Goal: Entertainment & Leisure: Consume media (video, audio)

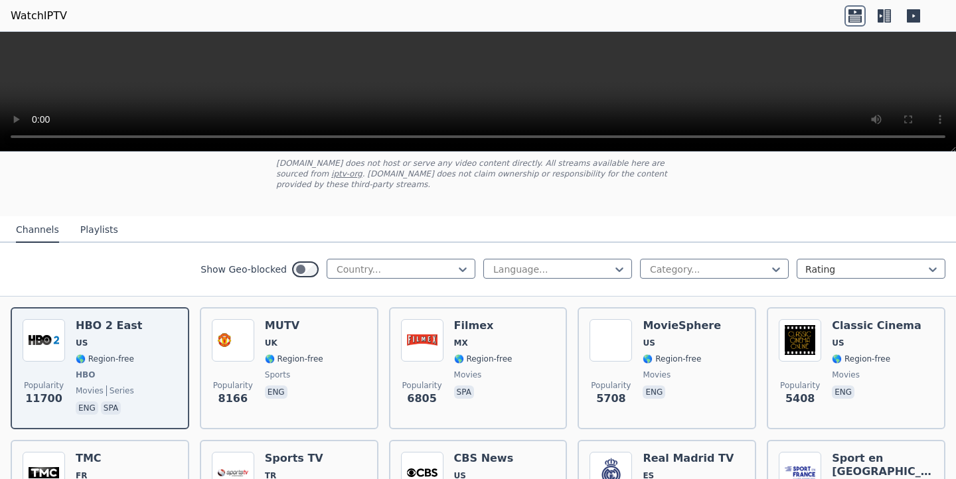
scroll to position [99, 0]
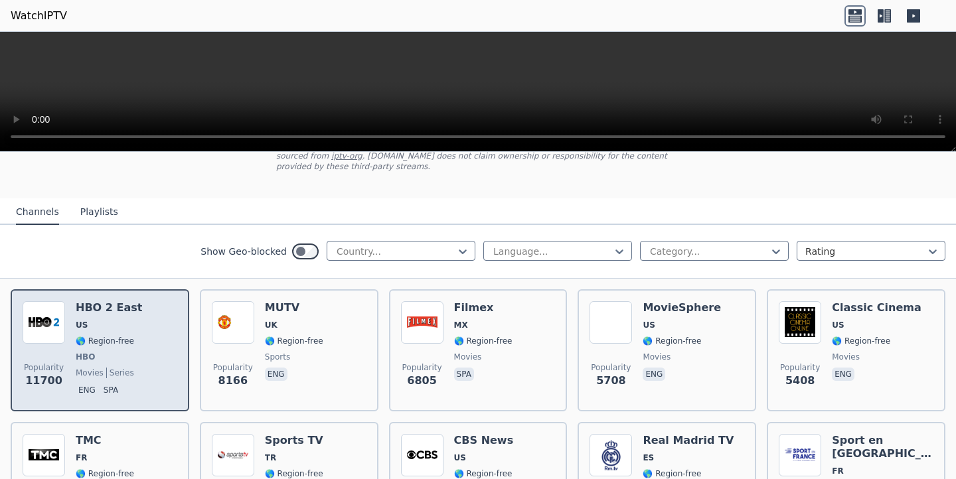
click at [97, 354] on span "HBO" at bounding box center [109, 357] width 66 height 11
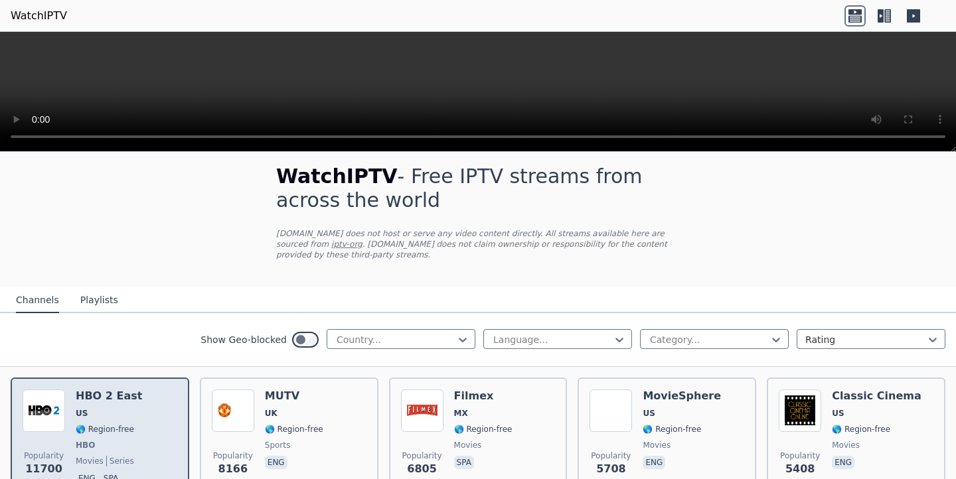
scroll to position [0, 0]
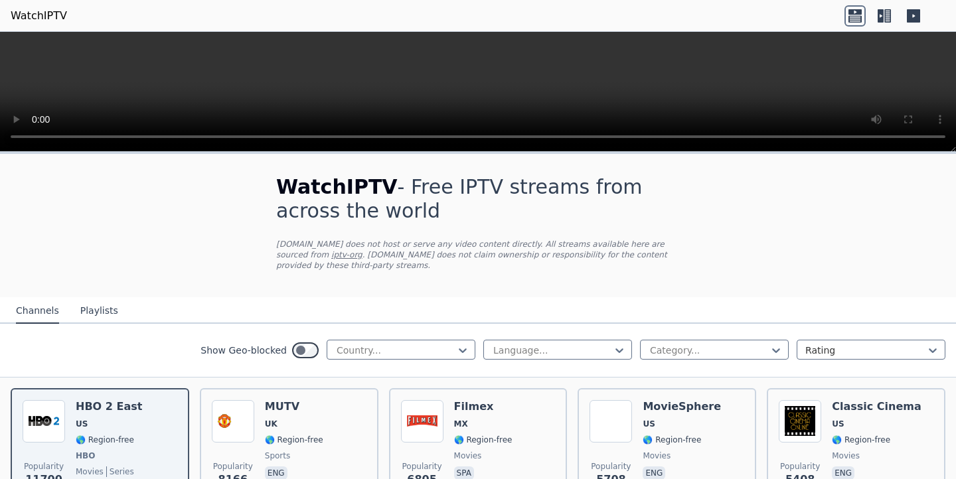
drag, startPoint x: 350, startPoint y: 86, endPoint x: 348, endPoint y: 102, distance: 16.0
click at [348, 102] on video at bounding box center [478, 92] width 956 height 120
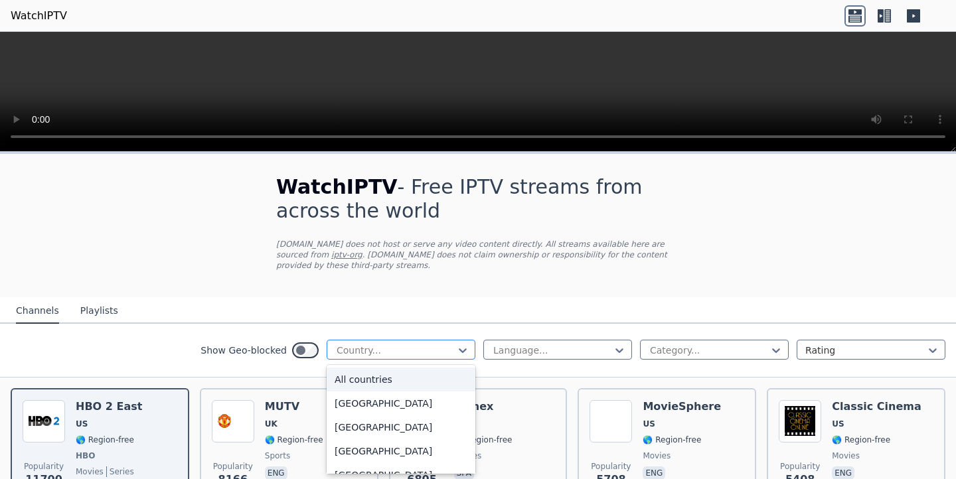
click at [374, 350] on div at bounding box center [395, 350] width 121 height 13
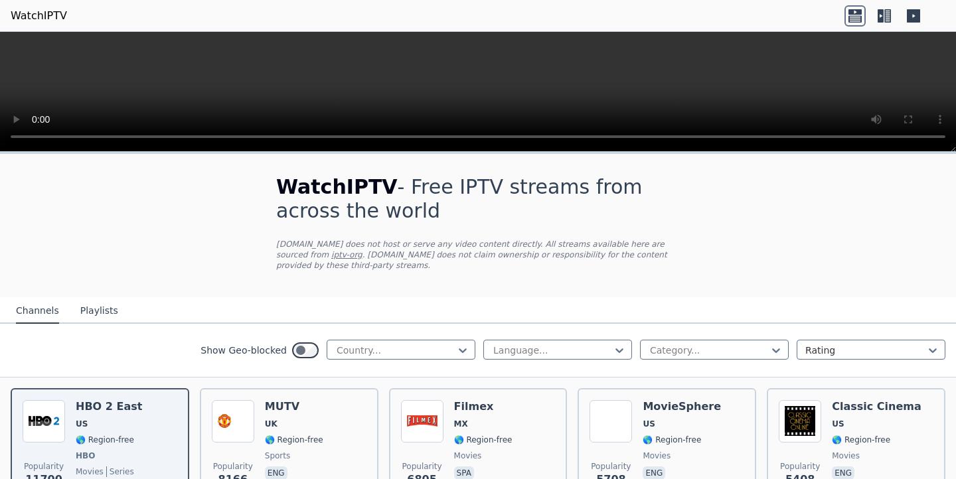
click at [382, 246] on p "[DOMAIN_NAME] does not host or serve any video content directly. All streams av…" at bounding box center [477, 255] width 403 height 32
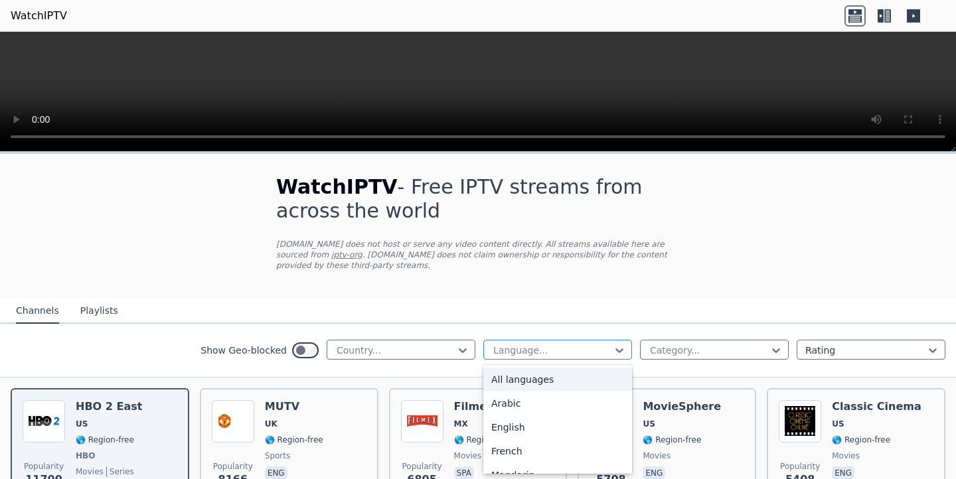
click at [580, 344] on div at bounding box center [552, 350] width 121 height 13
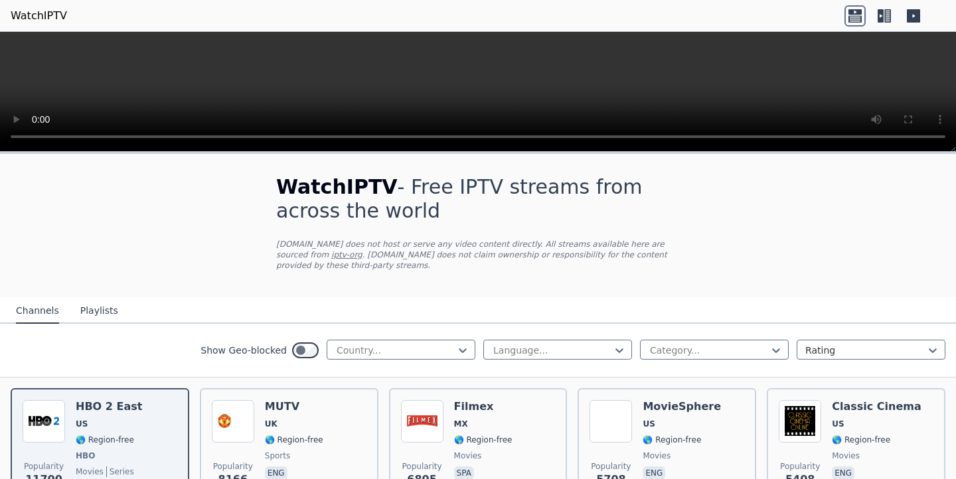
click at [560, 271] on div "WatchIPTV - Free IPTV streams from across the world [DOMAIN_NAME] does not host…" at bounding box center [478, 225] width 446 height 143
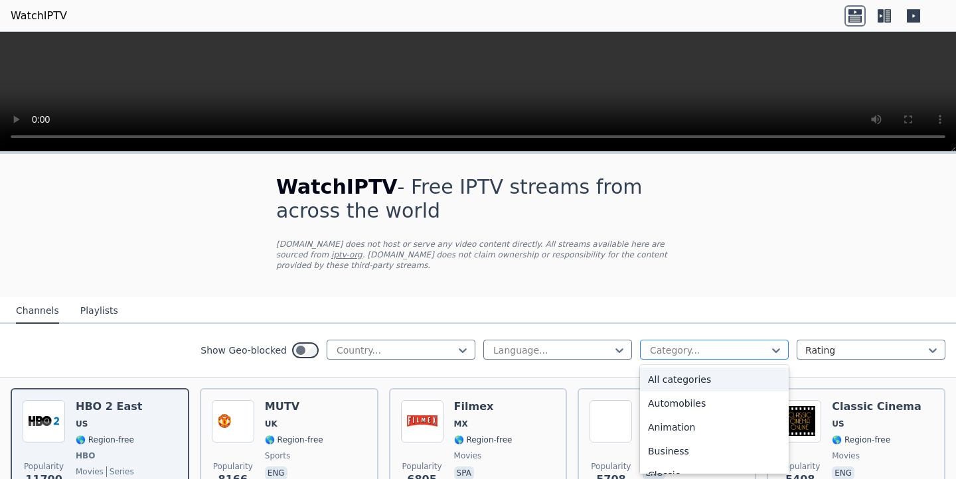
click at [677, 352] on div at bounding box center [708, 350] width 121 height 13
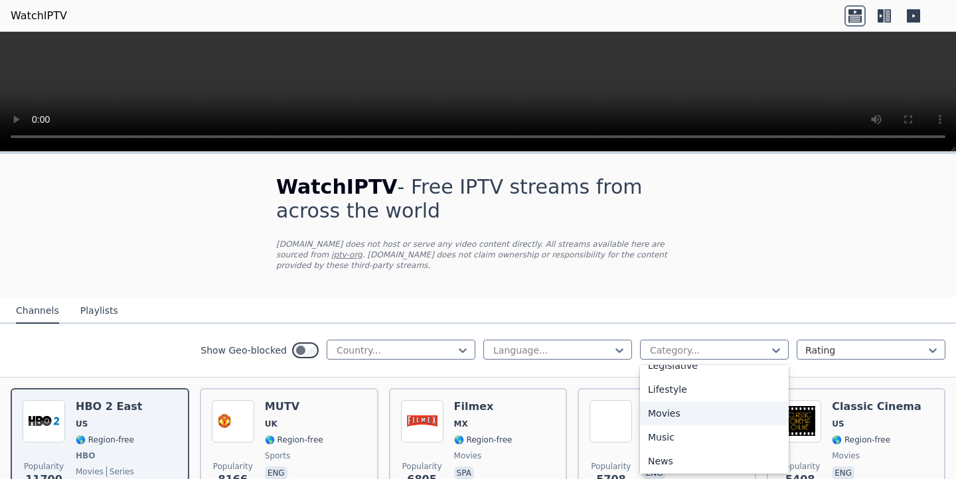
scroll to position [303, 0]
click at [658, 437] on div "Movies" at bounding box center [714, 435] width 149 height 24
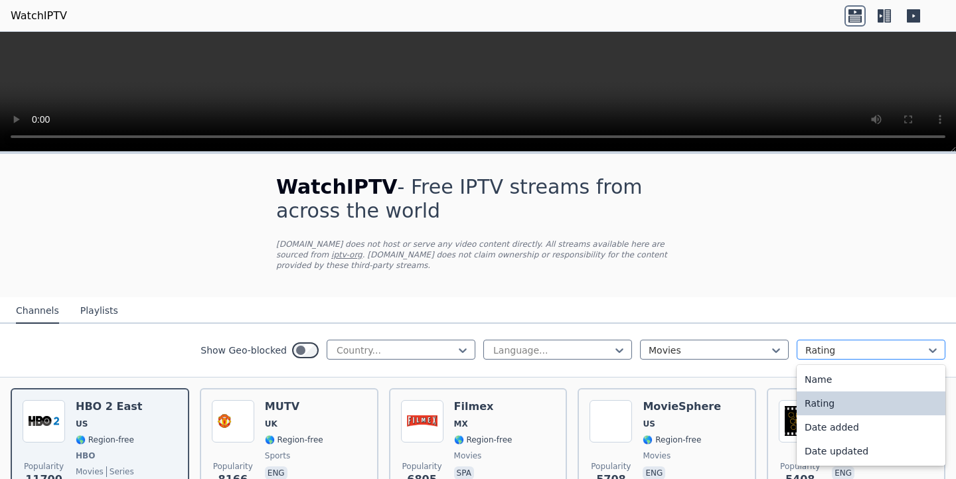
click at [831, 351] on div at bounding box center [865, 350] width 121 height 13
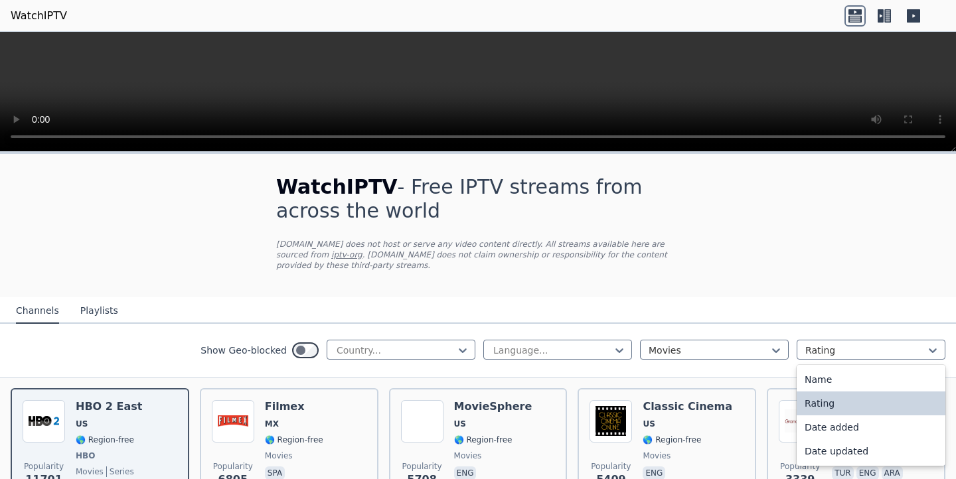
click at [642, 281] on div "WatchIPTV - Free IPTV streams from across the world [DOMAIN_NAME] does not host…" at bounding box center [478, 225] width 446 height 143
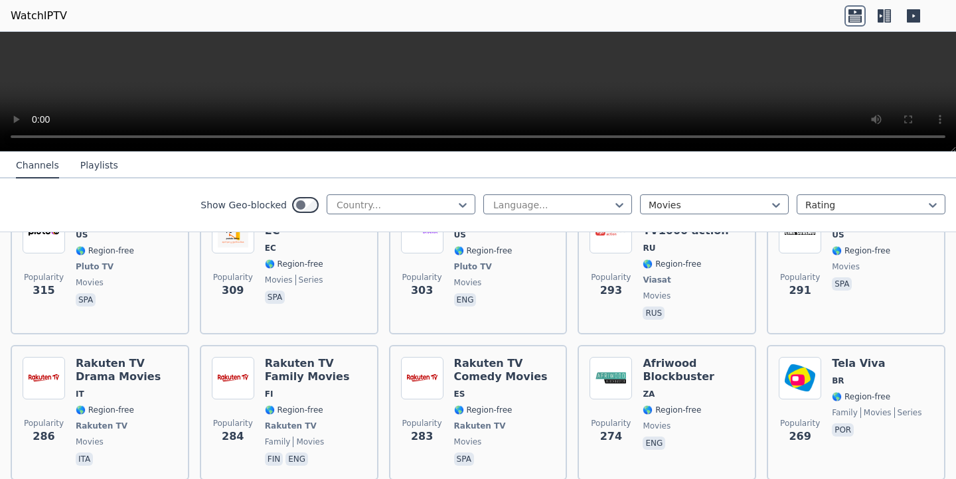
scroll to position [1448, 0]
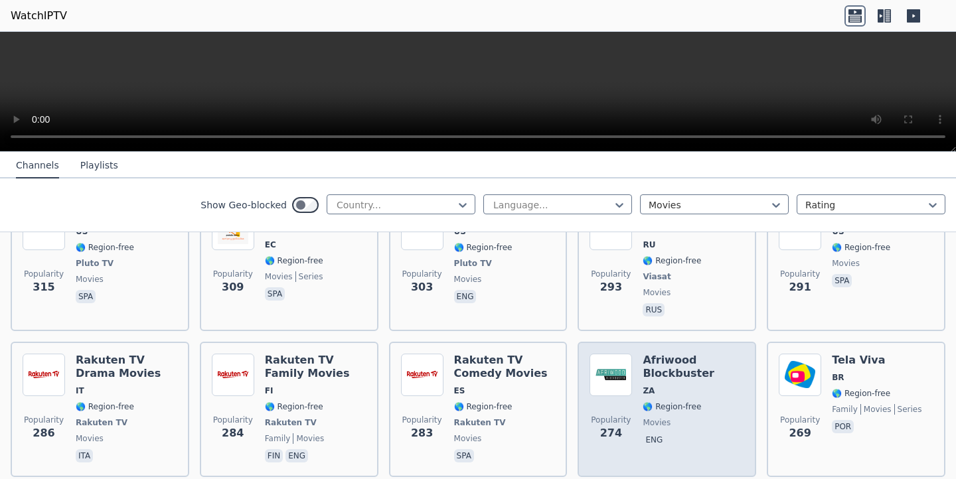
click at [715, 386] on span "ZA" at bounding box center [693, 391] width 102 height 11
click at [697, 386] on span "ZA" at bounding box center [693, 391] width 102 height 11
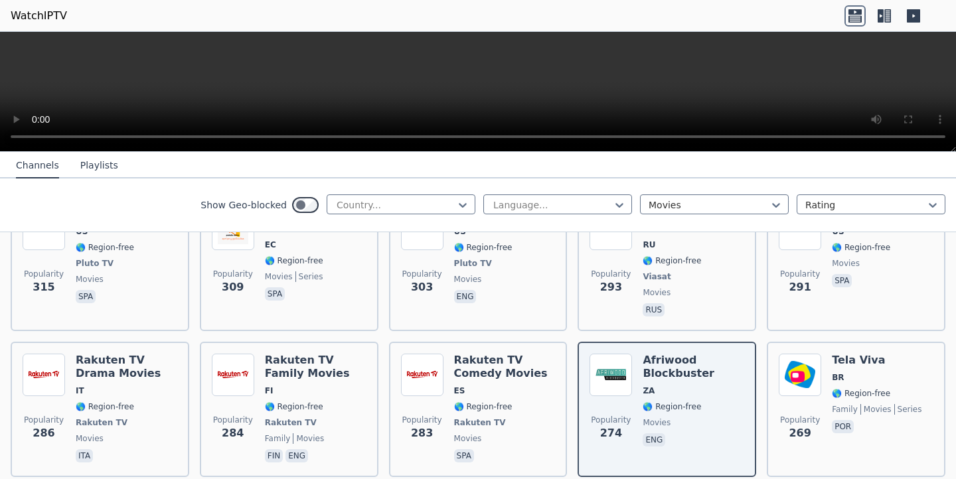
click at [922, 19] on icon at bounding box center [912, 15] width 21 height 21
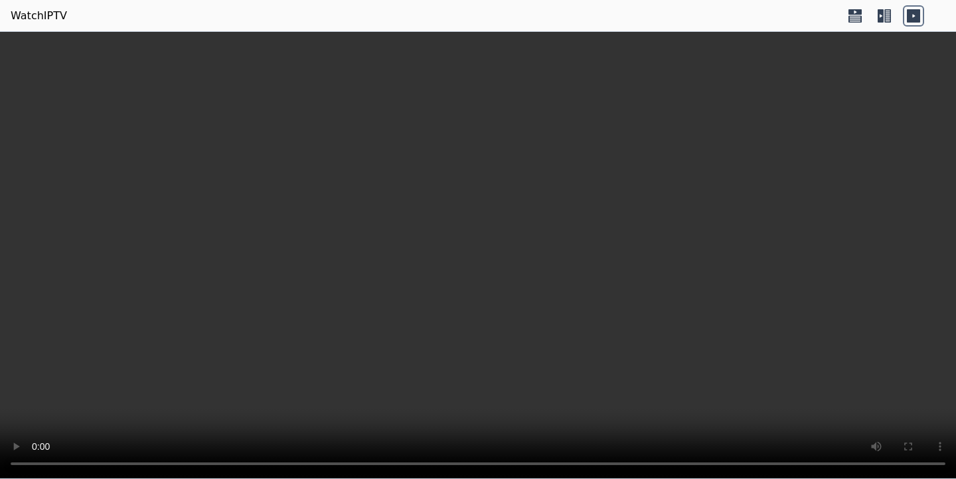
click at [892, 13] on icon at bounding box center [883, 15] width 21 height 21
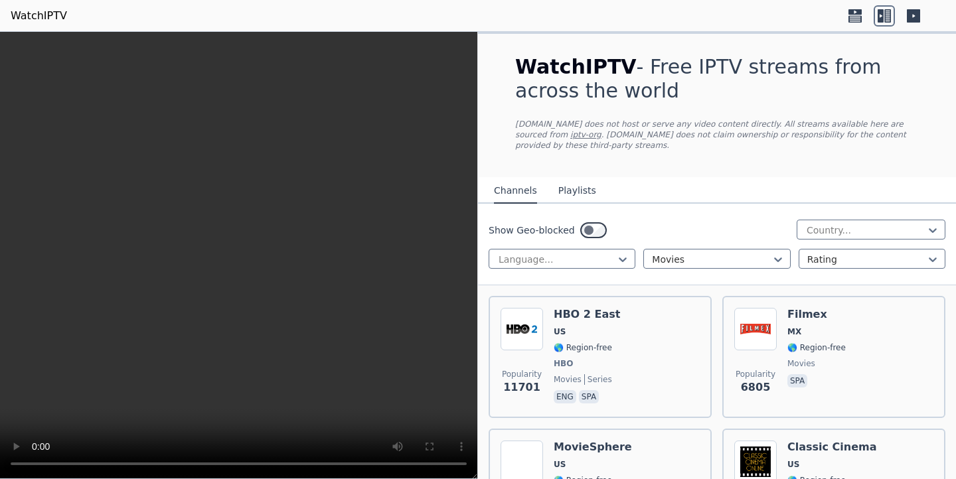
click at [855, 15] on icon at bounding box center [854, 15] width 21 height 21
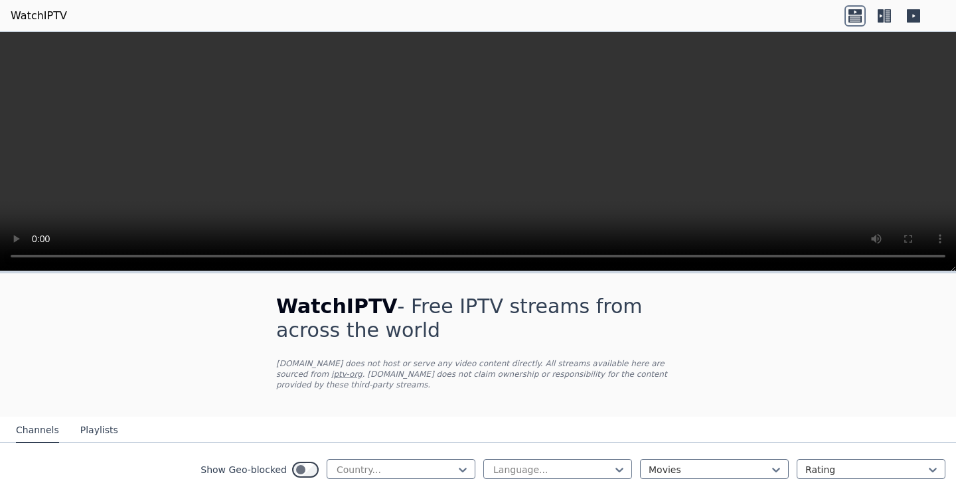
click at [535, 131] on video at bounding box center [478, 152] width 956 height 240
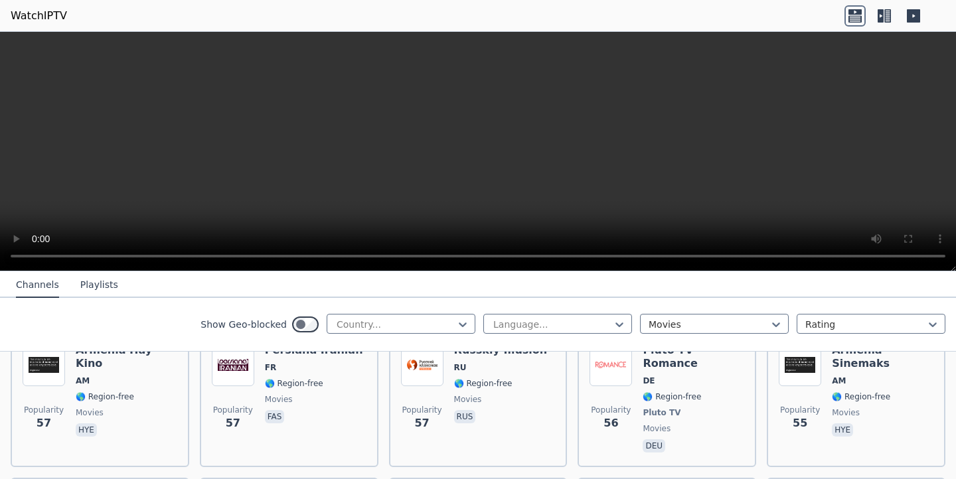
scroll to position [4931, 0]
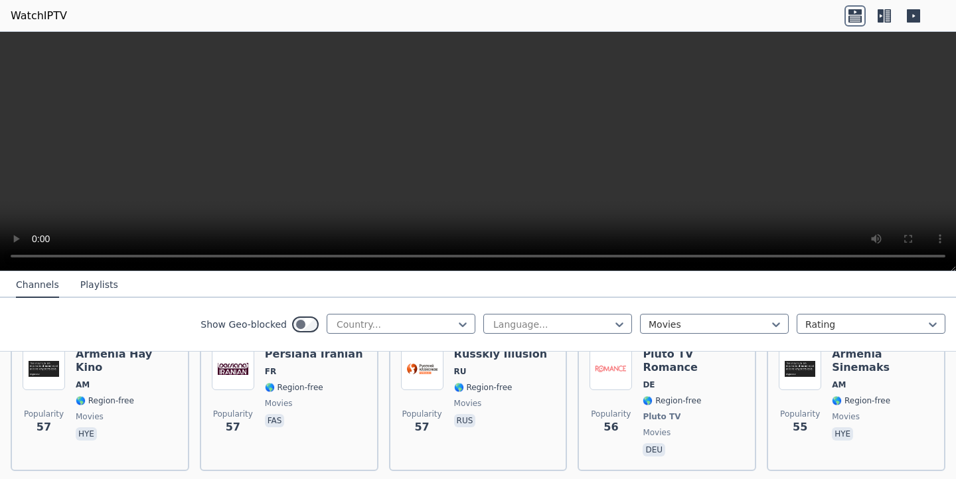
click at [472, 176] on video at bounding box center [478, 152] width 956 height 240
click at [482, 154] on video at bounding box center [478, 152] width 956 height 240
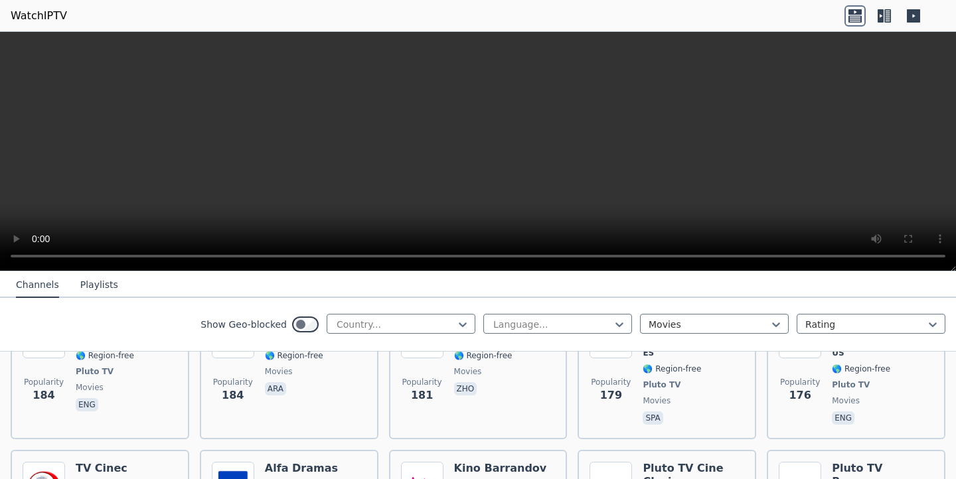
scroll to position [2559, 0]
